Goal: Information Seeking & Learning: Learn about a topic

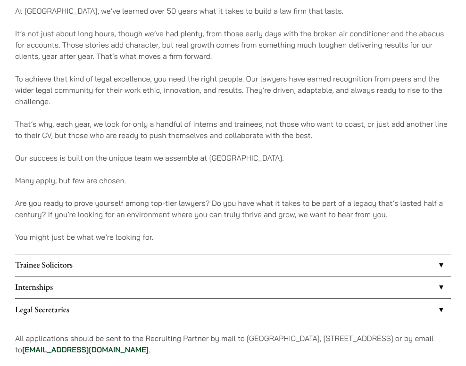
scroll to position [565, 0]
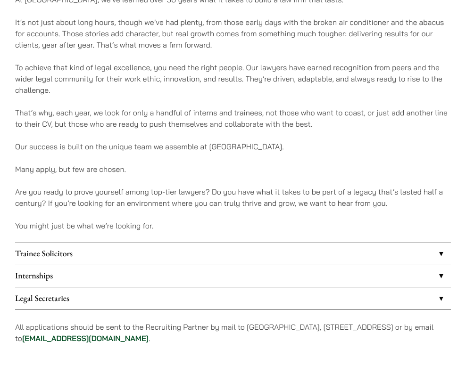
click at [439, 277] on link "Internships" at bounding box center [233, 276] width 436 height 22
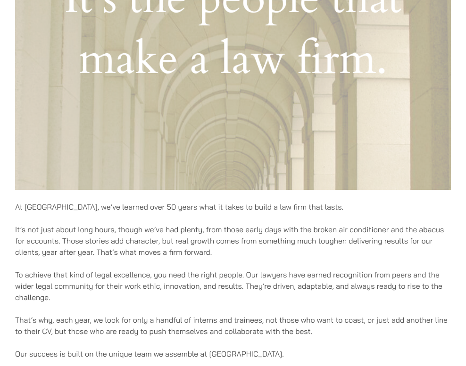
scroll to position [295, 0]
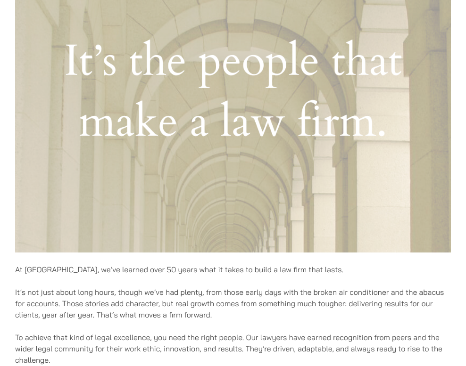
scroll to position [565, 0]
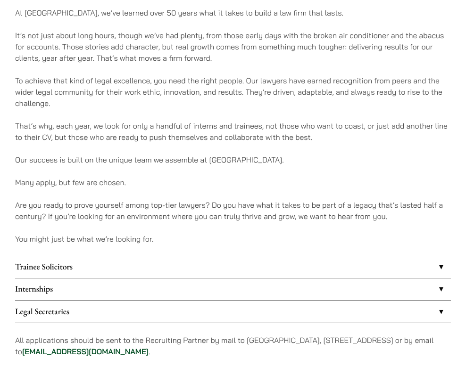
scroll to position [559, 0]
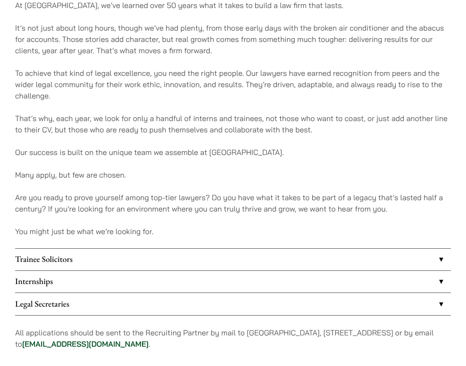
click at [165, 288] on link "Internships" at bounding box center [233, 282] width 436 height 22
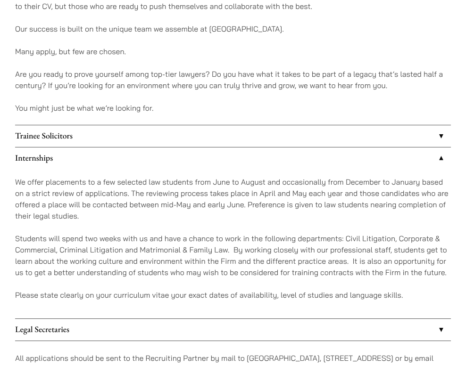
scroll to position [684, 0]
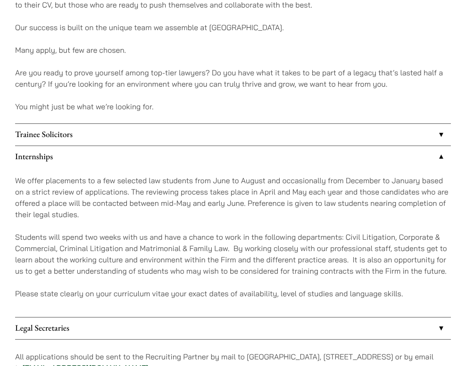
click at [440, 135] on link "Trainee Solicitors" at bounding box center [233, 135] width 436 height 22
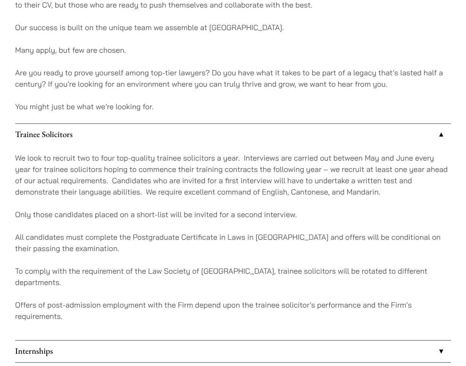
scroll to position [698, 0]
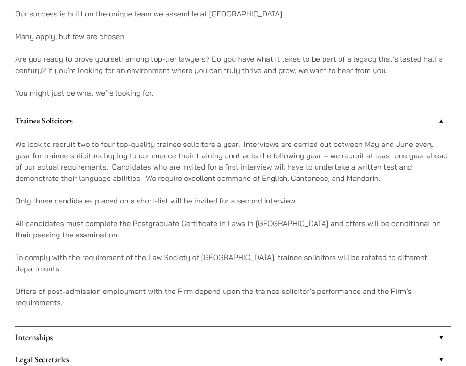
click at [434, 327] on link "Internships" at bounding box center [233, 338] width 436 height 22
